Goal: Transaction & Acquisition: Download file/media

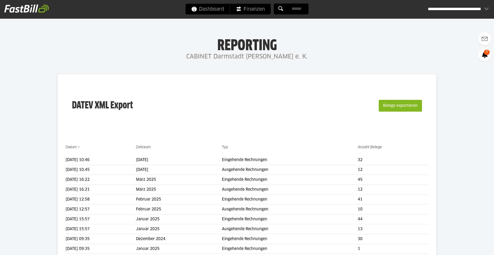
click at [402, 106] on button "Belege exportieren" at bounding box center [400, 106] width 43 height 12
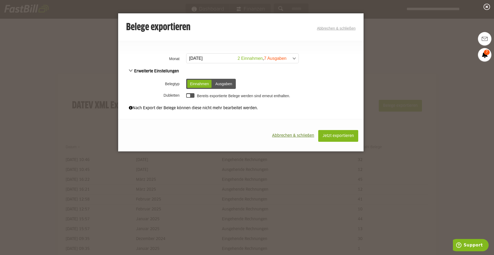
click at [192, 86] on div "Einnahmen" at bounding box center [199, 84] width 24 height 8
click at [293, 57] on span at bounding box center [240, 59] width 112 height 10
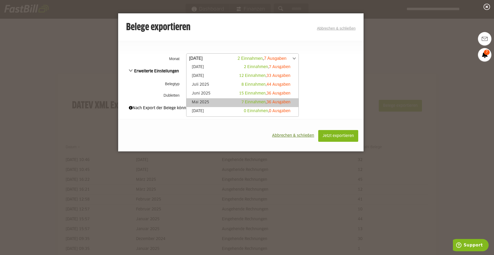
click at [214, 100] on link "Mai 2025 7 Einnahmen , 36 Ausgaben" at bounding box center [242, 103] width 107 height 6
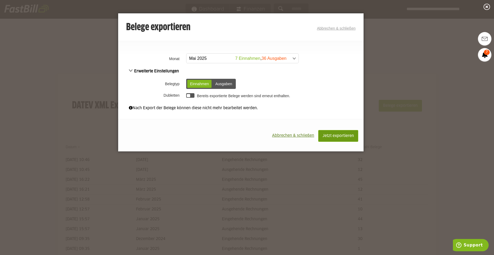
click at [343, 138] on span "Jetzt exportieren" at bounding box center [338, 136] width 31 height 4
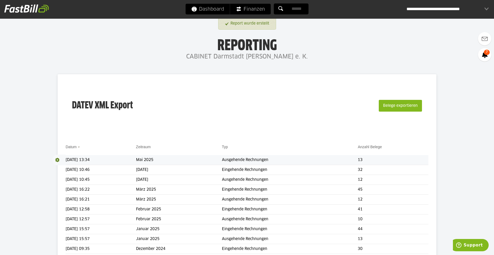
click at [57, 159] on span at bounding box center [58, 159] width 13 height 11
click at [58, 160] on span "Download" at bounding box center [58, 159] width 13 height 11
click at [62, 167] on link "Download" at bounding box center [66, 167] width 29 height 6
click at [363, 50] on h1 "Reporting" at bounding box center [246, 45] width 387 height 14
click at [411, 105] on button "Belege exportieren" at bounding box center [400, 106] width 43 height 12
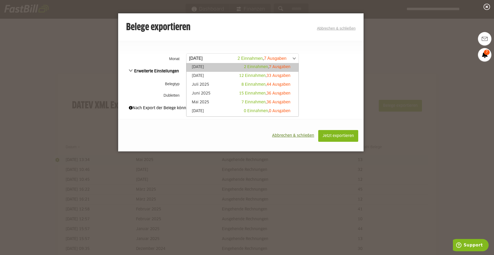
click at [294, 58] on span at bounding box center [240, 59] width 112 height 10
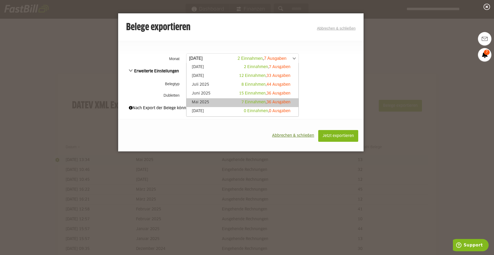
click at [201, 101] on link "Mai 2025 7 Einnahmen , 36 Ausgaben" at bounding box center [242, 103] width 107 height 6
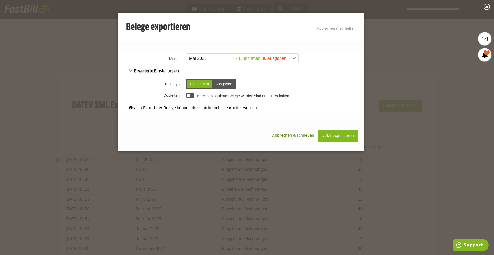
click at [222, 83] on div "Ausgaben" at bounding box center [224, 84] width 22 height 8
click at [334, 137] on span "Jetzt exportieren" at bounding box center [338, 136] width 31 height 4
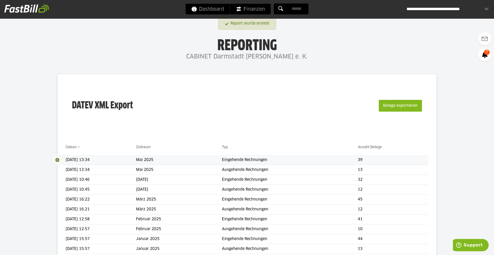
click at [58, 160] on span at bounding box center [58, 159] width 13 height 11
click at [63, 168] on link "Download" at bounding box center [66, 167] width 29 height 6
click at [58, 158] on span at bounding box center [58, 159] width 13 height 11
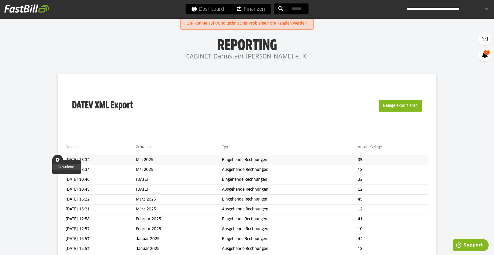
click at [65, 168] on link "Download" at bounding box center [66, 167] width 29 height 6
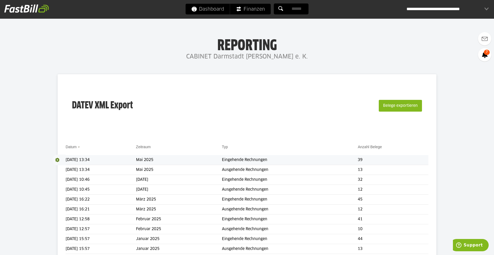
click at [55, 159] on span "Download" at bounding box center [58, 159] width 13 height 11
click at [486, 8] on div "**********" at bounding box center [448, 9] width 82 height 11
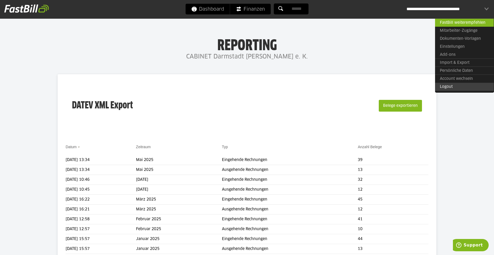
click at [449, 86] on link "Logout" at bounding box center [464, 87] width 59 height 8
